Goal: Task Accomplishment & Management: Use online tool/utility

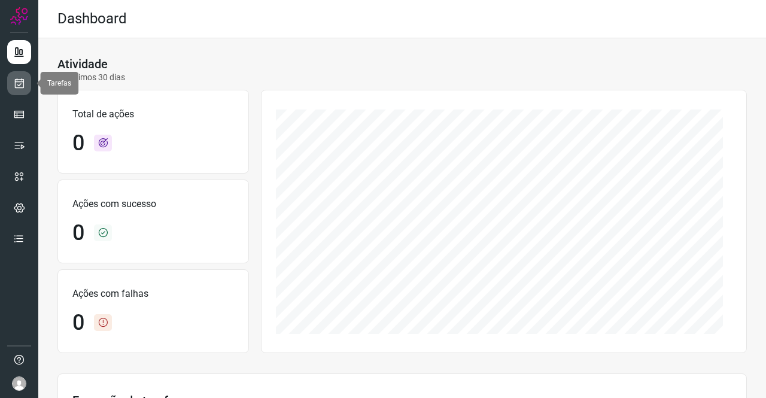
click at [14, 88] on icon at bounding box center [19, 83] width 13 height 12
click at [17, 80] on icon at bounding box center [19, 83] width 13 height 12
click at [23, 81] on icon at bounding box center [19, 83] width 13 height 12
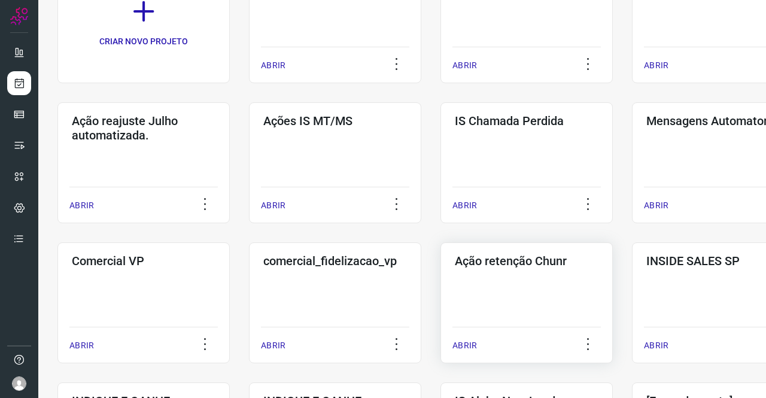
scroll to position [239, 0]
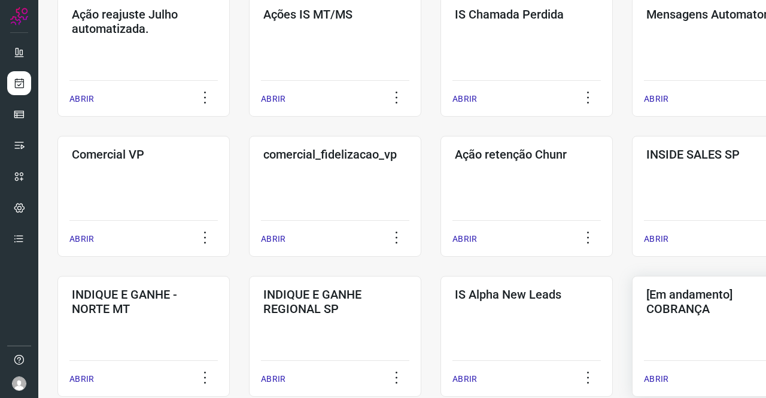
click at [688, 306] on h3 "[Em andamento] COBRANÇA" at bounding box center [719, 301] width 144 height 29
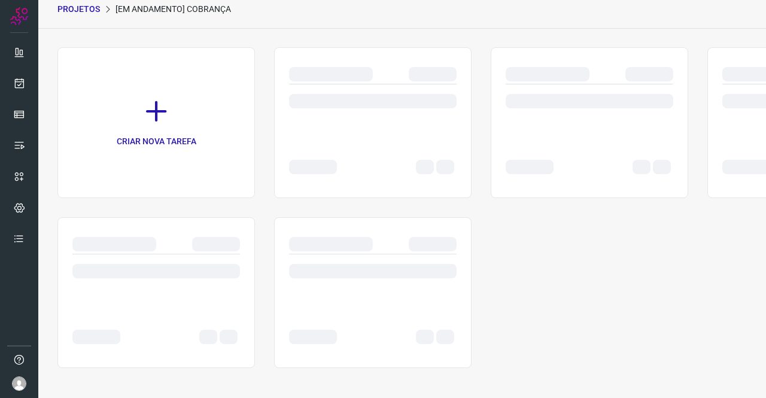
click at [702, 331] on div "CRIAR NOVA TAREFA" at bounding box center [402, 207] width 690 height 321
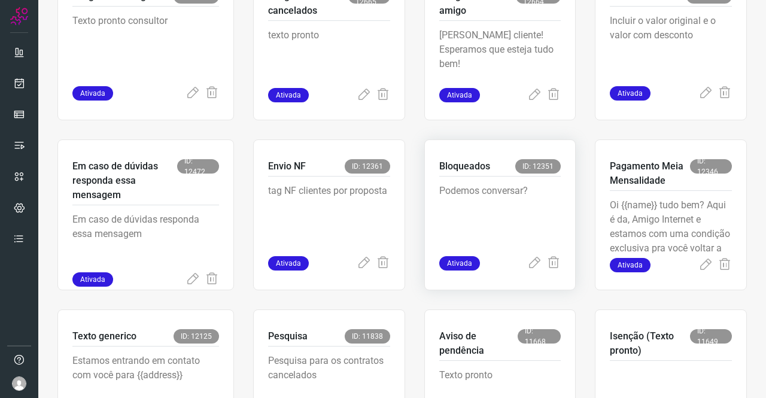
scroll to position [467, 0]
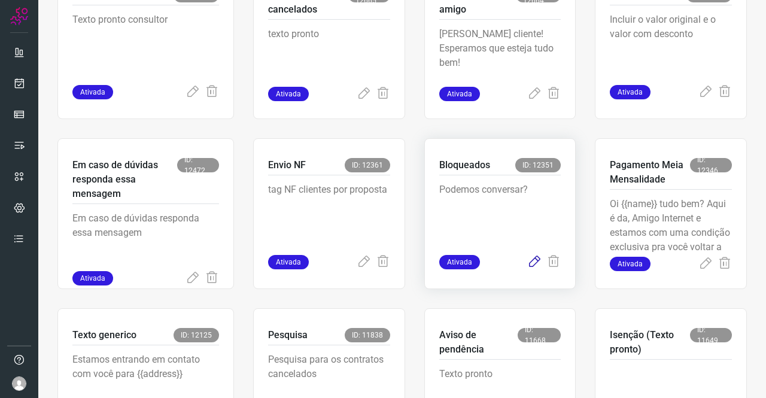
click at [527, 263] on icon at bounding box center [534, 262] width 14 height 14
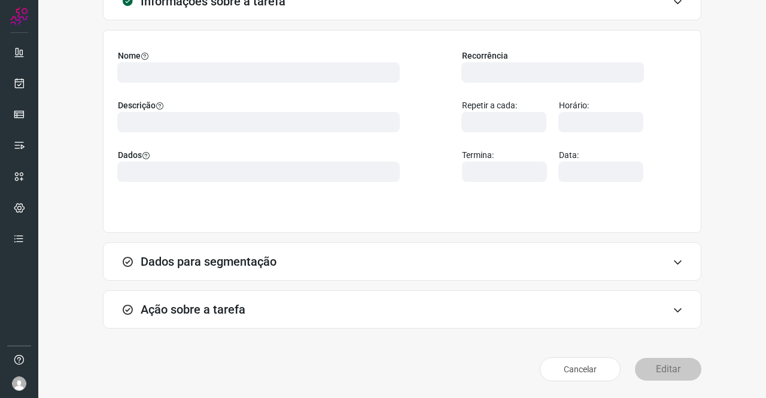
scroll to position [69, 0]
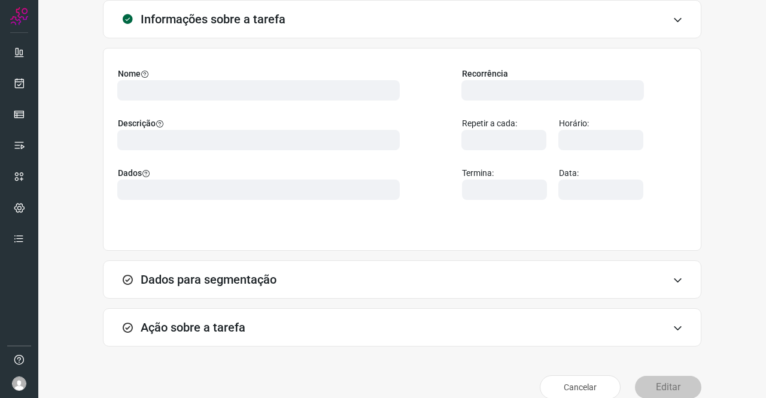
click at [485, 241] on div "Nome Descrição Dados Recorrência Repetir a cada: Horário: Termina: Data:" at bounding box center [402, 149] width 599 height 203
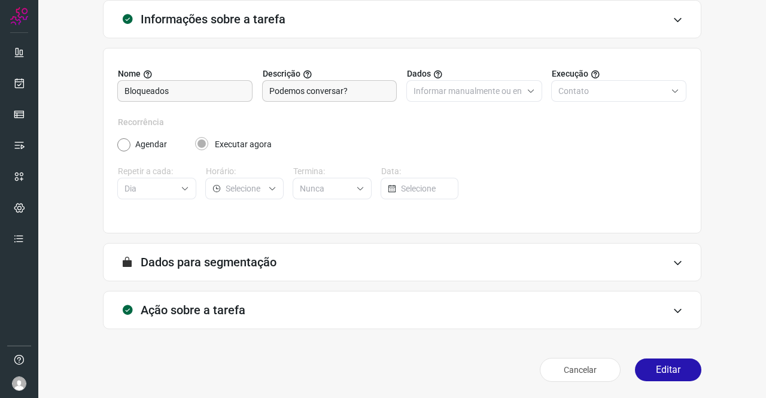
click at [228, 307] on h3 "Ação sobre a tarefa" at bounding box center [193, 310] width 105 height 14
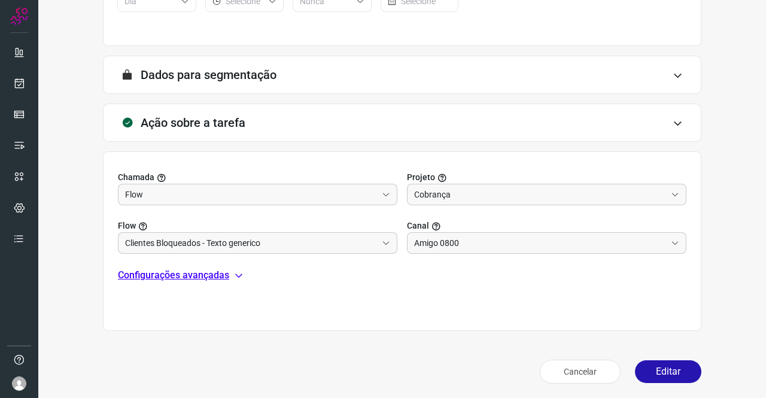
scroll to position [258, 0]
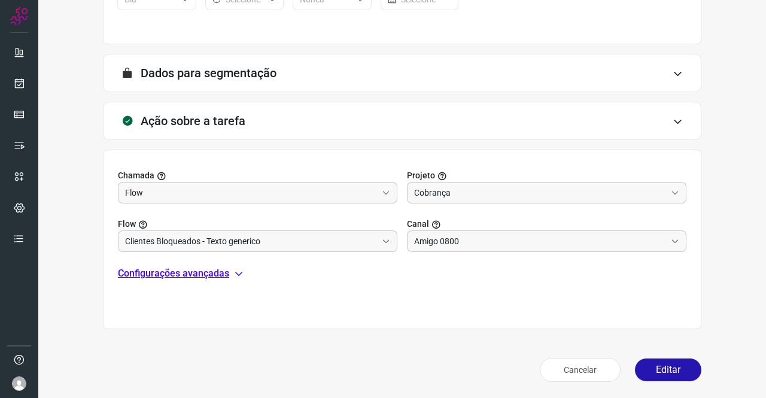
click at [183, 273] on p "Configurações avançadas" at bounding box center [173, 273] width 111 height 14
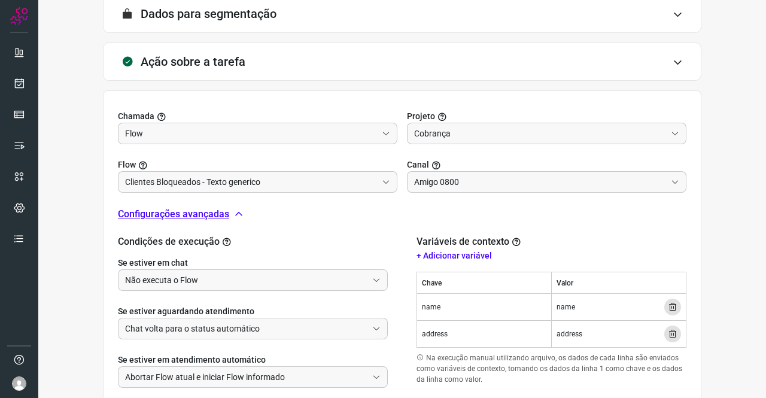
scroll to position [395, 0]
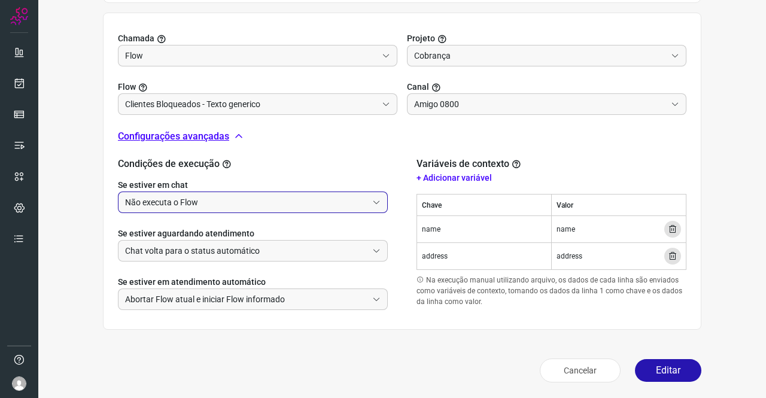
click at [177, 204] on input "Não executa o Flow" at bounding box center [246, 202] width 242 height 20
click at [177, 229] on li "Executa o Flow e remove o agente da conversa" at bounding box center [252, 234] width 266 height 20
type input "Executa o Flow e remove o agente da conversa"
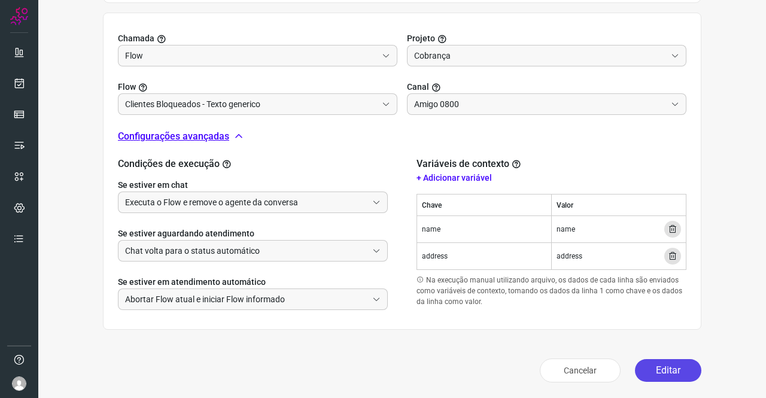
click at [667, 360] on button "Editar" at bounding box center [668, 370] width 66 height 23
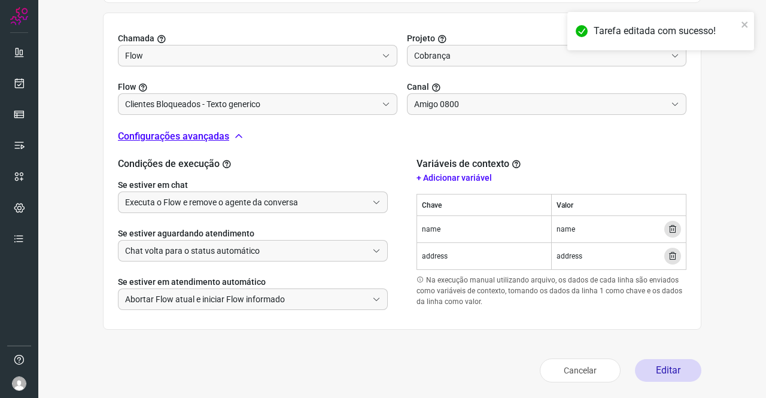
scroll to position [218, 0]
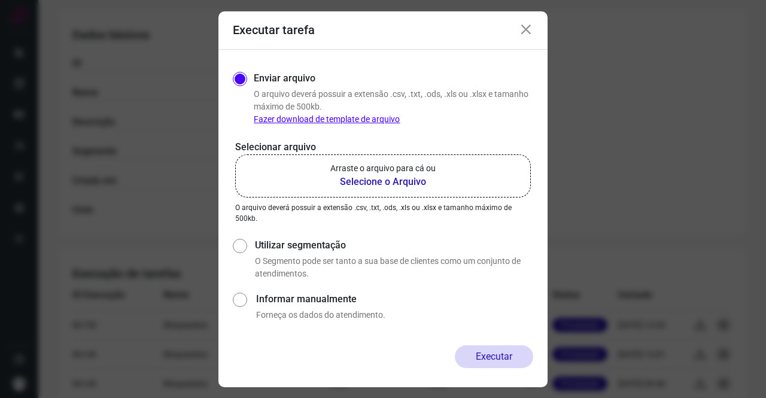
click at [393, 171] on p "Arraste o arquivo para cá ou" at bounding box center [382, 168] width 105 height 13
click at [0, 0] on input "Arraste o arquivo para cá ou Selecione o Arquivo" at bounding box center [0, 0] width 0 height 0
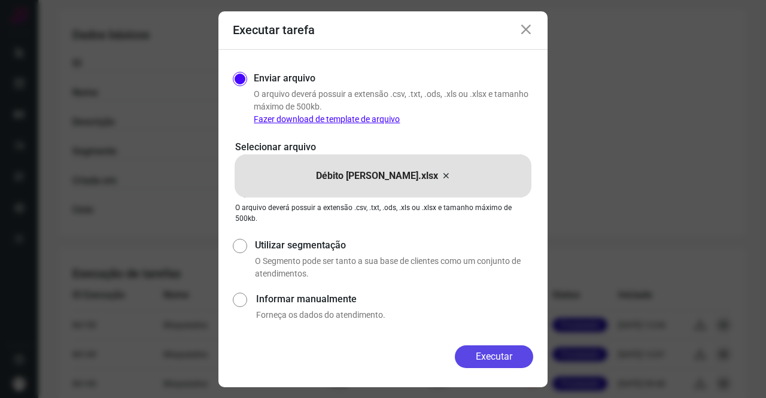
click at [501, 361] on button "Executar" at bounding box center [494, 356] width 78 height 23
